Goal: Task Accomplishment & Management: Manage account settings

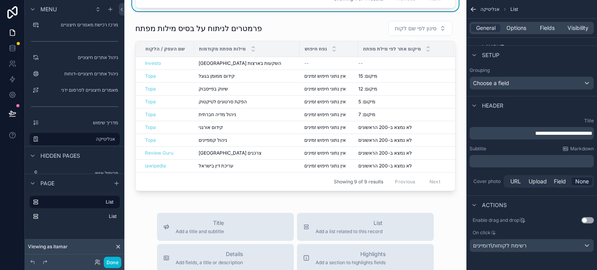
scroll to position [156, 0]
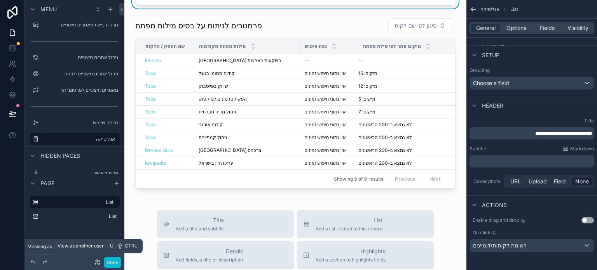
click at [96, 264] on icon at bounding box center [97, 262] width 6 height 6
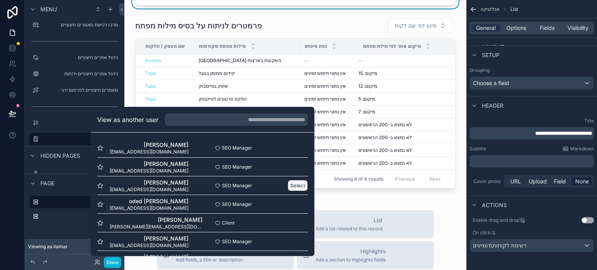
click at [290, 185] on button "Select" at bounding box center [298, 185] width 20 height 11
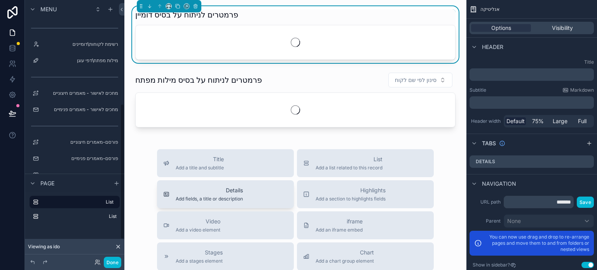
scroll to position [199, 0]
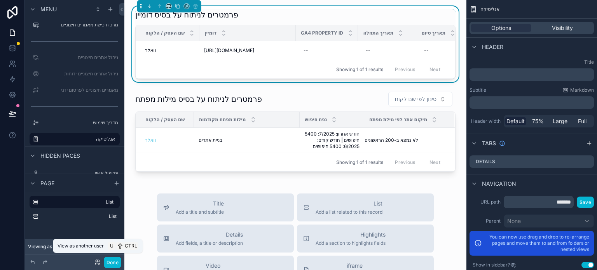
click at [98, 262] on icon at bounding box center [97, 262] width 6 height 6
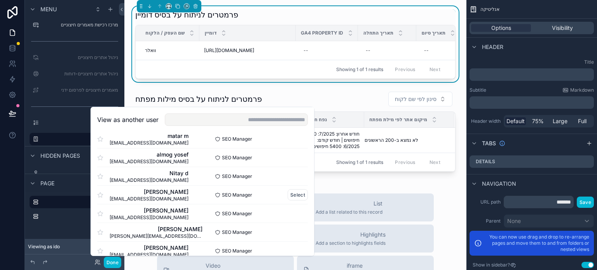
scroll to position [374, 0]
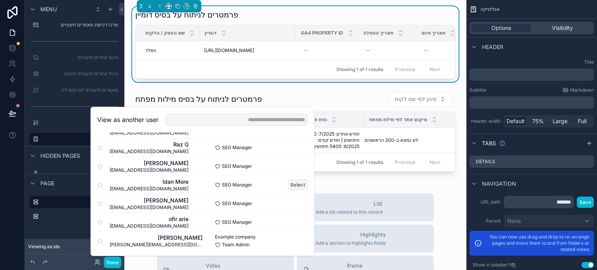
click at [288, 185] on button "Select" at bounding box center [298, 184] width 20 height 11
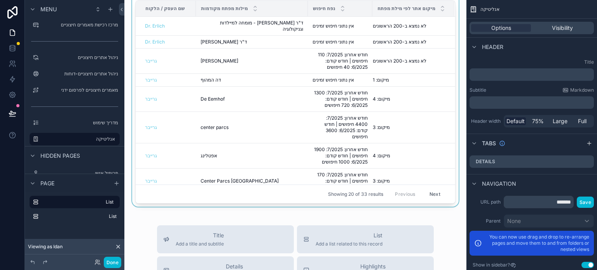
scroll to position [156, 0]
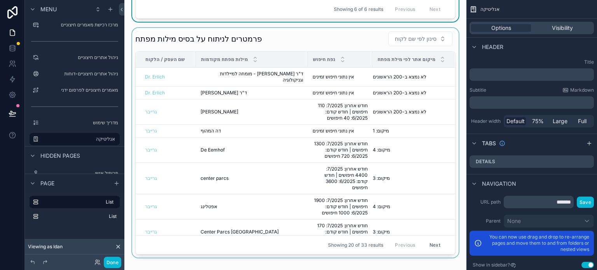
click at [446, 87] on div "scrollable content" at bounding box center [296, 143] width 330 height 230
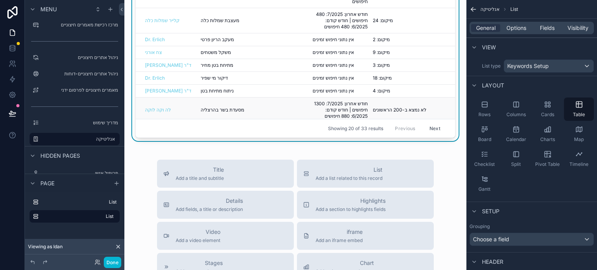
scroll to position [241, 0]
click at [287, 124] on div "Showing 20 of 33 results Previous Next" at bounding box center [296, 128] width 320 height 19
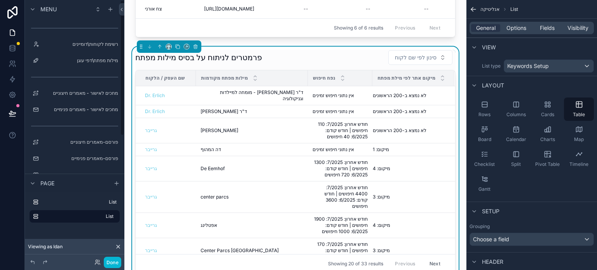
scroll to position [0, 0]
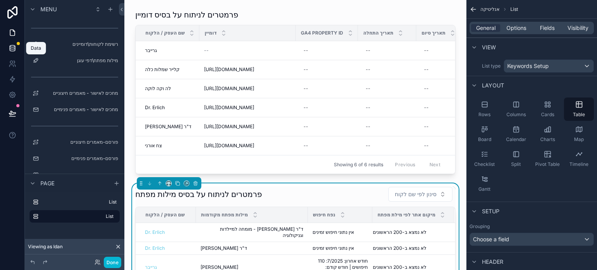
click at [11, 49] on icon at bounding box center [12, 47] width 5 height 3
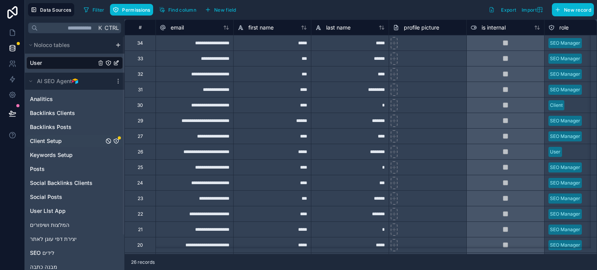
click at [50, 142] on span "Client Setup" at bounding box center [46, 141] width 32 height 8
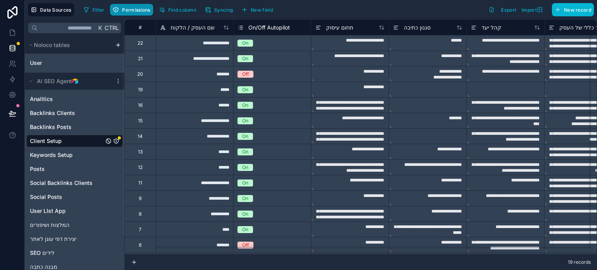
click at [131, 10] on span "Permissions" at bounding box center [136, 10] width 28 height 6
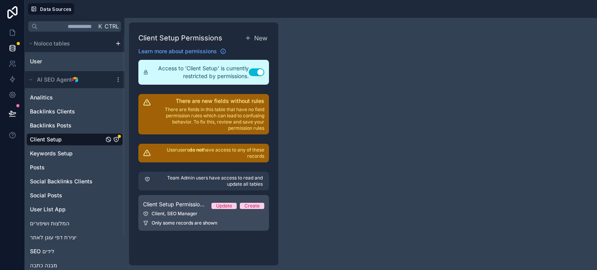
click at [185, 219] on link "Client Setup Permission 1 Update Create Client, SEO Manager Only some records a…" at bounding box center [203, 213] width 131 height 36
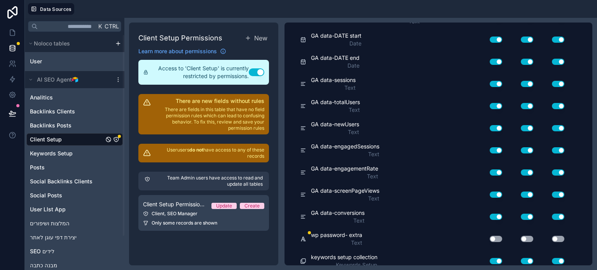
scroll to position [1218, 0]
click at [499, 236] on button "Use setting" at bounding box center [496, 239] width 12 height 6
click at [529, 236] on button "Use setting" at bounding box center [527, 239] width 12 height 6
click at [556, 236] on button "Use setting" at bounding box center [558, 239] width 12 height 6
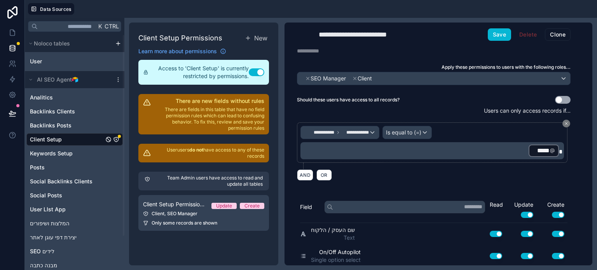
scroll to position [0, 0]
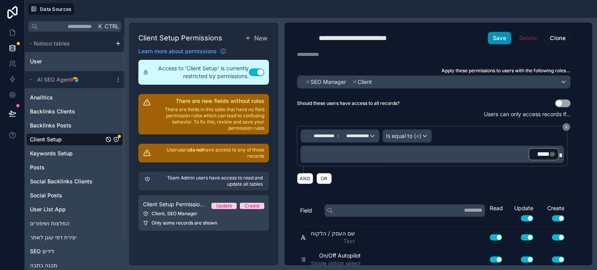
click at [502, 38] on button "Save" at bounding box center [499, 38] width 23 height 12
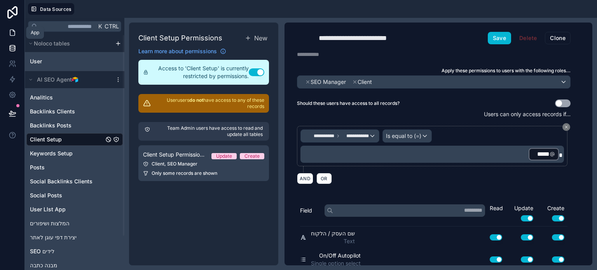
click at [17, 27] on link at bounding box center [12, 33] width 24 height 16
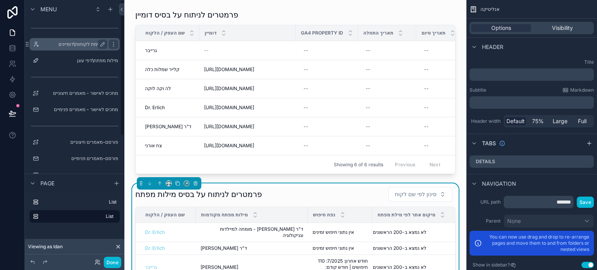
click at [81, 48] on div "רשימת לקוחות\דומיינים" at bounding box center [74, 44] width 65 height 9
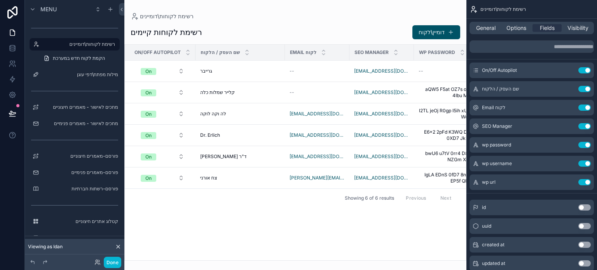
drag, startPoint x: 233, startPoint y: 256, endPoint x: 238, endPoint y: 255, distance: 5.9
click at [238, 255] on div "scrollable content" at bounding box center [295, 135] width 342 height 270
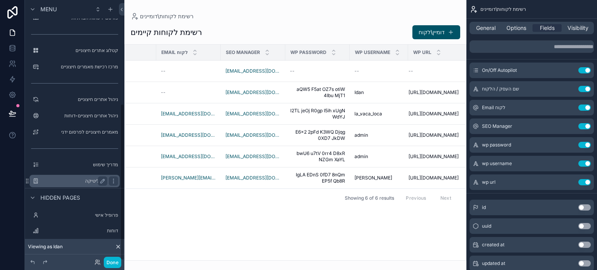
scroll to position [173, 0]
click at [88, 178] on label "אנליטיקה" at bounding box center [73, 180] width 62 height 6
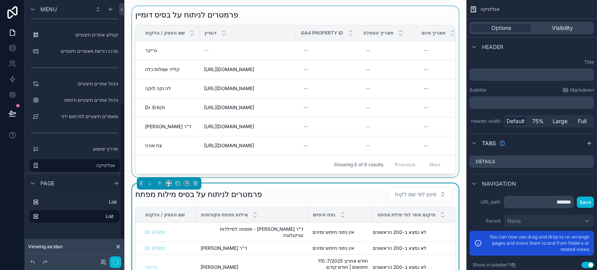
scroll to position [199, 0]
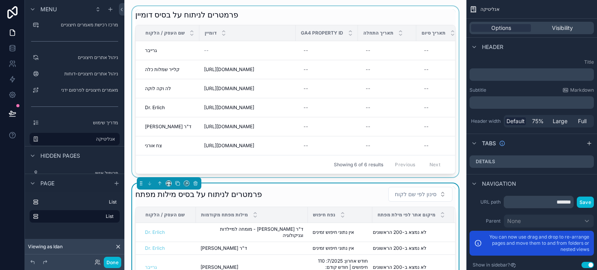
click at [218, 172] on div "Showing 6 of 6 results Previous Next" at bounding box center [296, 164] width 320 height 19
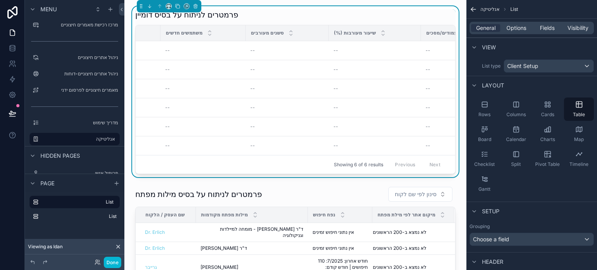
scroll to position [0, 671]
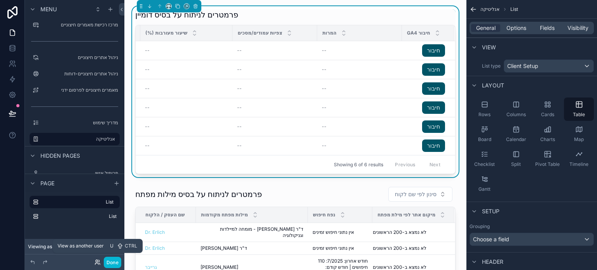
click at [98, 262] on icon at bounding box center [97, 262] width 6 height 6
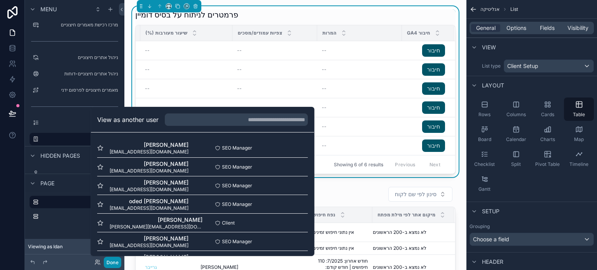
click at [110, 264] on button "Done" at bounding box center [112, 262] width 17 height 11
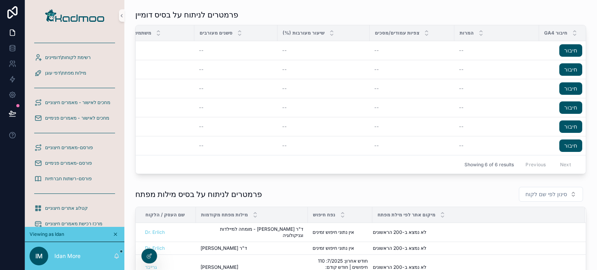
scroll to position [0, 540]
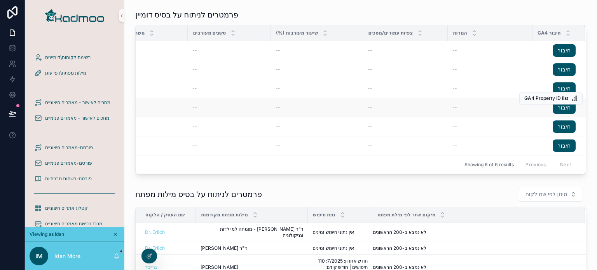
click at [556, 107] on div "GA4 Property ID list" at bounding box center [551, 98] width 63 height 19
click at [557, 108] on link "חיבור" at bounding box center [564, 107] width 23 height 12
click at [559, 148] on link "חיבור" at bounding box center [564, 146] width 23 height 12
